Goal: Information Seeking & Learning: Learn about a topic

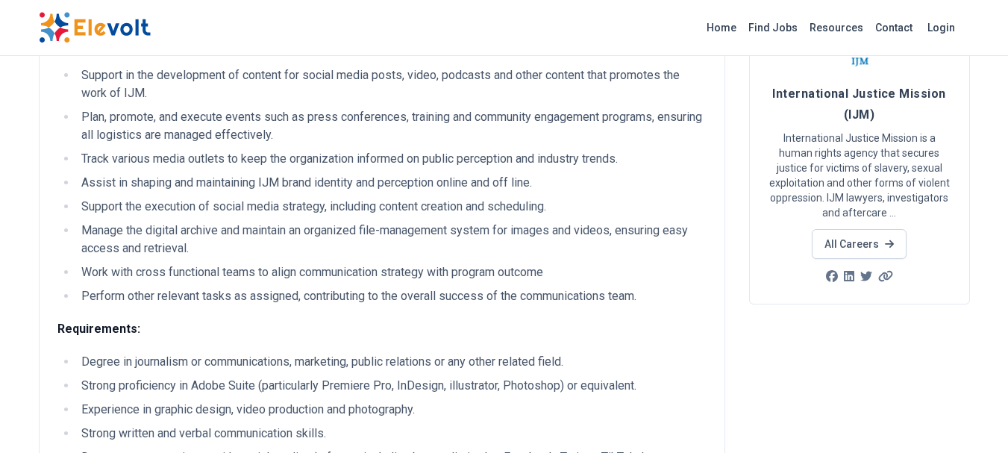
scroll to position [138, 0]
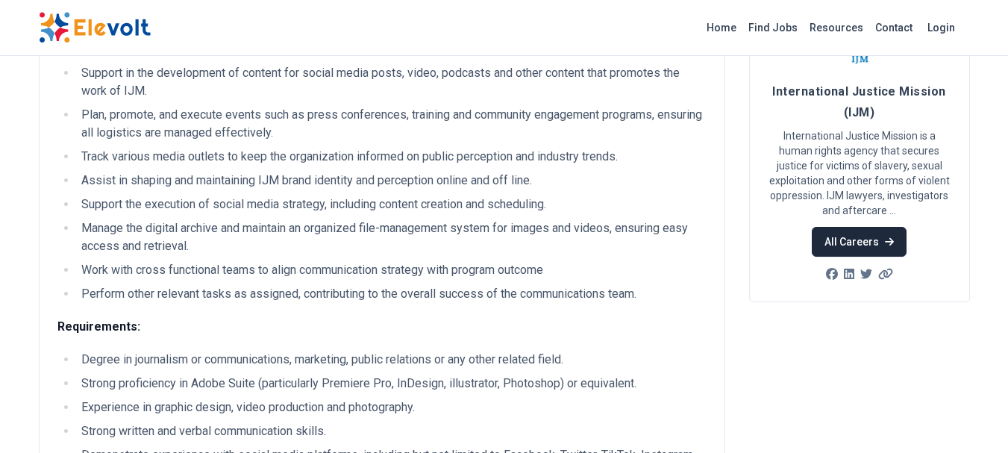
click at [847, 248] on link "All Careers" at bounding box center [859, 242] width 95 height 30
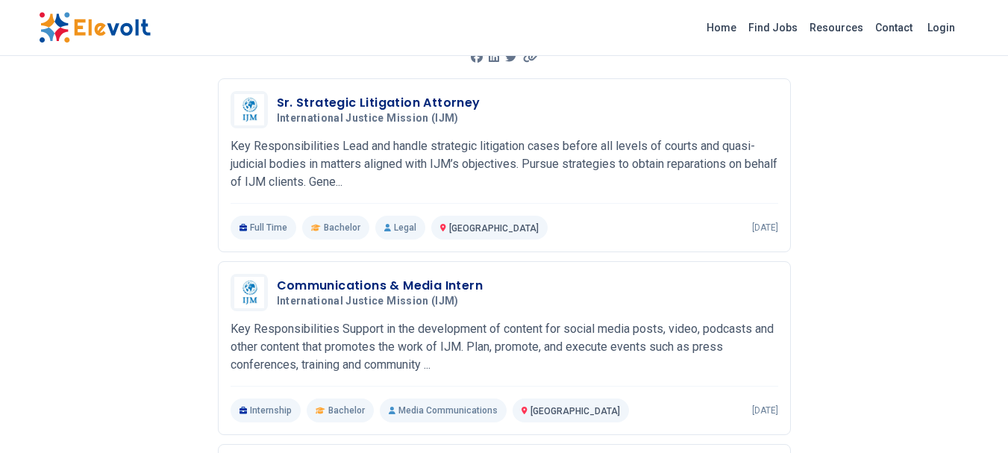
scroll to position [193, 0]
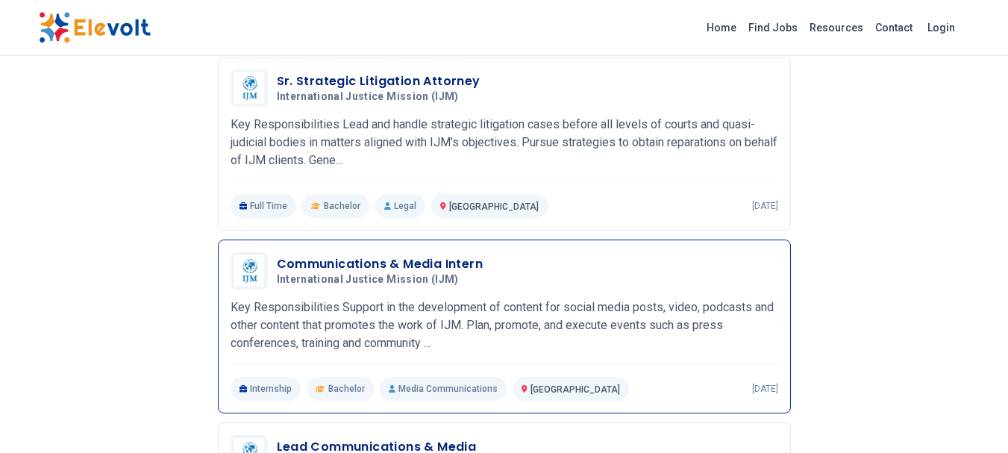
click at [440, 266] on h3 "Communications & Media Intern" at bounding box center [380, 264] width 207 height 18
